Goal: Information Seeking & Learning: Check status

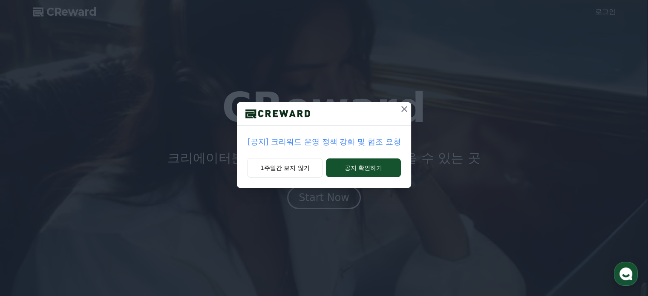
click at [301, 144] on p "[공지] 크리워드 운영 정책 강화 및 협조 요청" at bounding box center [323, 142] width 153 height 12
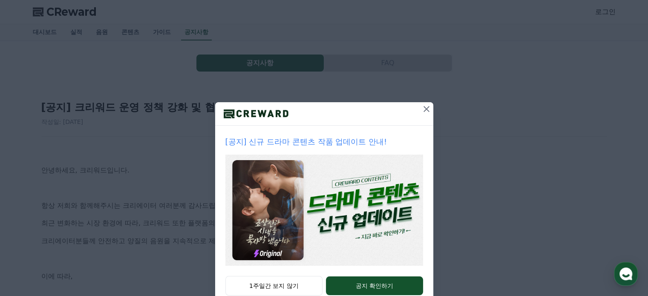
scroll to position [23, 0]
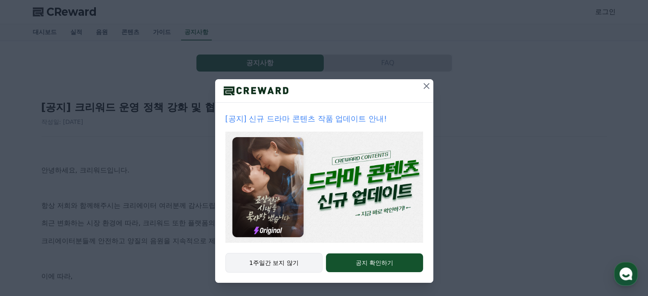
click at [291, 262] on button "1주일간 보지 않기" at bounding box center [274, 263] width 98 height 20
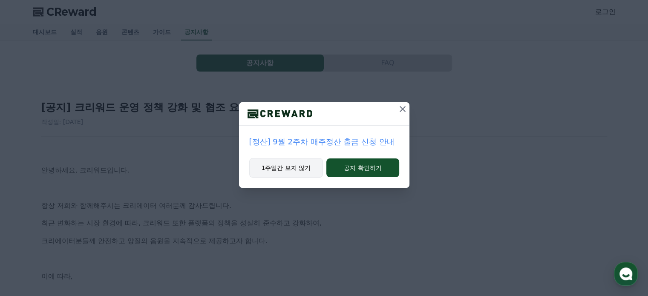
scroll to position [0, 0]
click at [296, 169] on button "1주일간 보지 않기" at bounding box center [286, 168] width 74 height 20
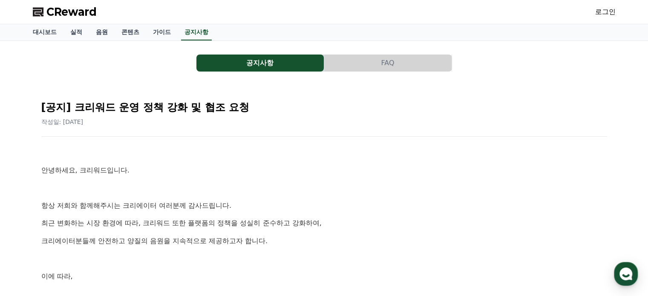
click at [604, 12] on link "로그인" at bounding box center [605, 12] width 20 height 10
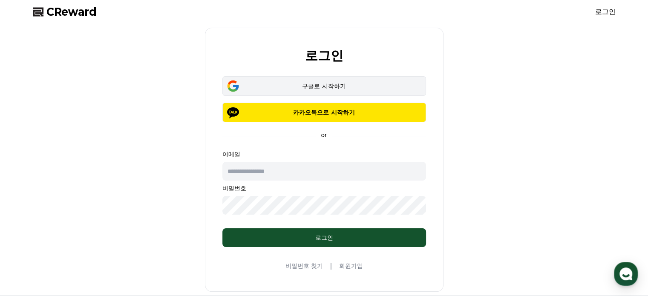
click at [298, 82] on div "구글로 시작하기" at bounding box center [324, 86] width 179 height 9
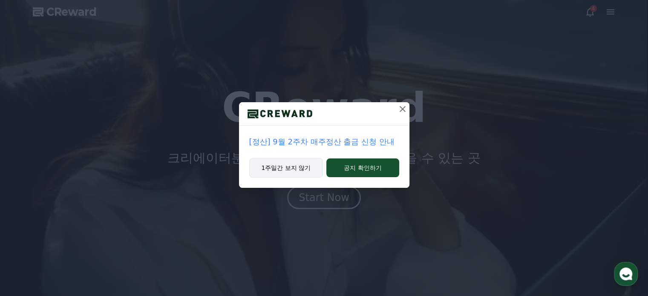
click at [305, 173] on button "1주일간 보지 않기" at bounding box center [286, 168] width 74 height 20
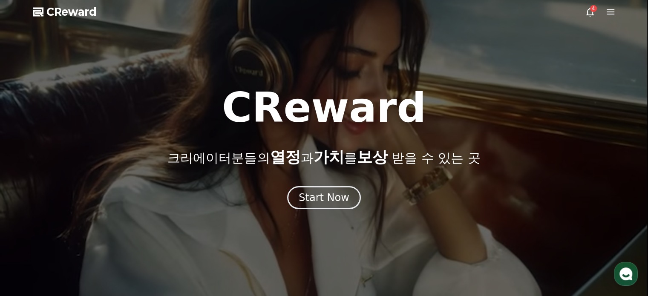
click at [590, 11] on icon at bounding box center [590, 12] width 10 height 10
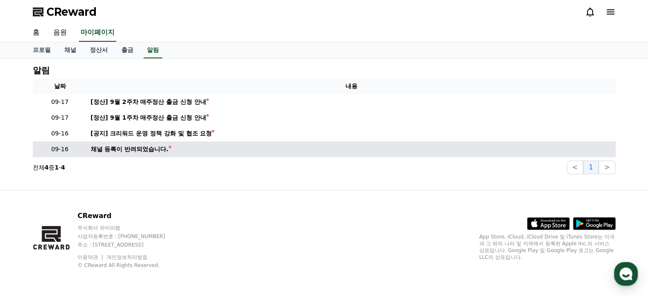
click at [149, 149] on div "채널 등록이 반려되었습니다." at bounding box center [130, 149] width 78 height 9
click at [132, 150] on div "채널 등록이 반려되었습니다." at bounding box center [130, 149] width 78 height 9
click at [91, 151] on div "채널 등록이 반려되었습니다." at bounding box center [130, 149] width 78 height 9
click at [65, 148] on p "09-16" at bounding box center [60, 149] width 48 height 9
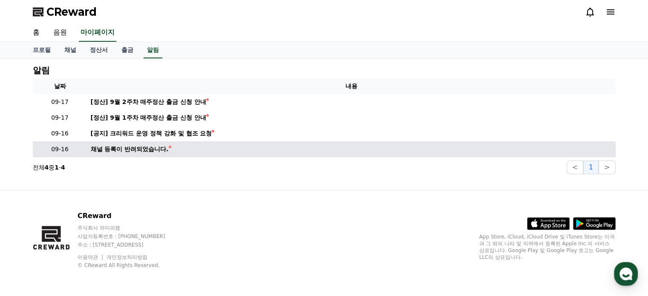
click at [56, 148] on p "09-16" at bounding box center [60, 149] width 48 height 9
click at [114, 148] on div "채널 등록이 반려되었습니다." at bounding box center [130, 149] width 78 height 9
click at [145, 148] on div "채널 등록이 반려되었습니다." at bounding box center [130, 149] width 78 height 9
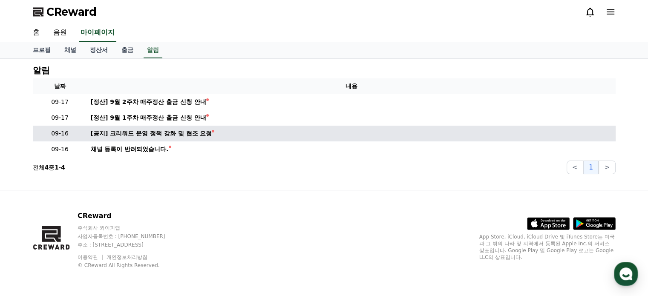
click at [160, 127] on td "[공지] 크리워드 운영 정책 강화 및 협조 요청" at bounding box center [351, 134] width 528 height 16
